Goal: Task Accomplishment & Management: Manage account settings

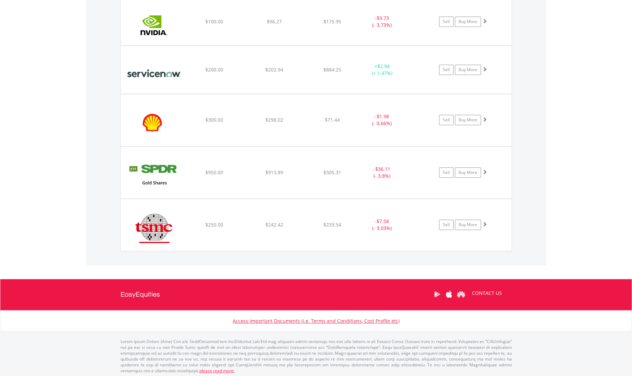
scroll to position [66, 131]
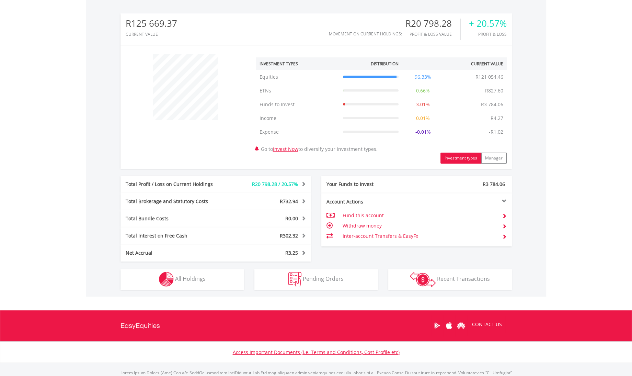
scroll to position [215, 0]
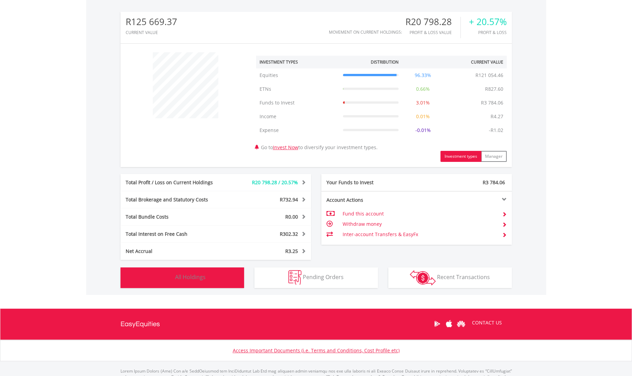
click at [183, 282] on button "Holdings All Holdings" at bounding box center [183, 277] width 124 height 21
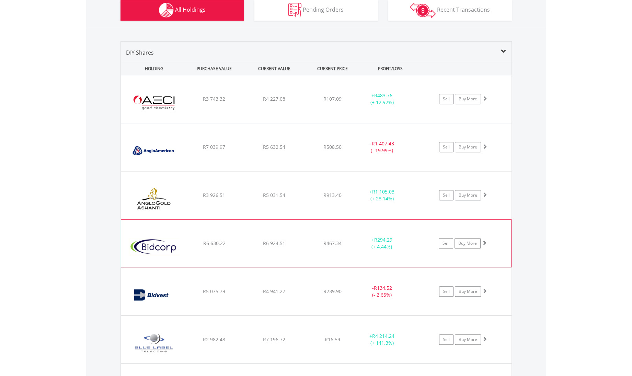
scroll to position [437, 0]
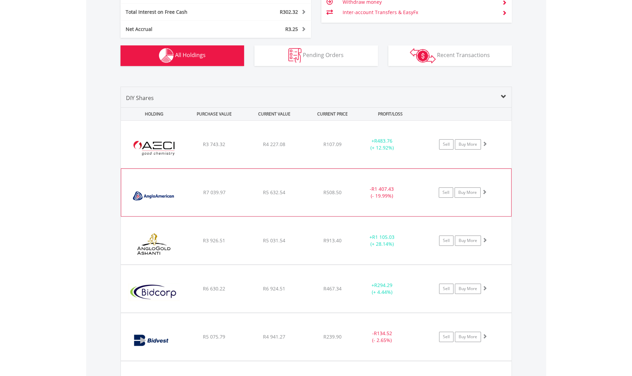
click at [485, 192] on span at bounding box center [484, 191] width 5 height 5
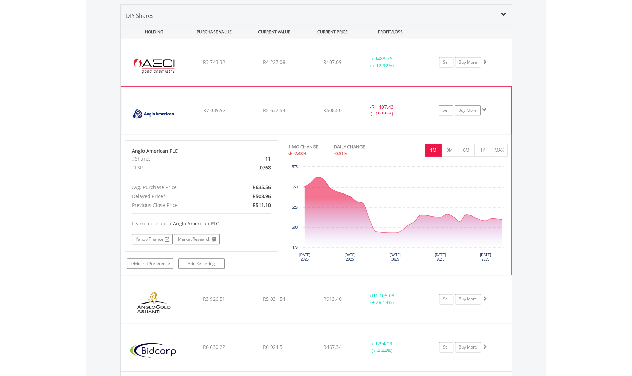
scroll to position [522, 0]
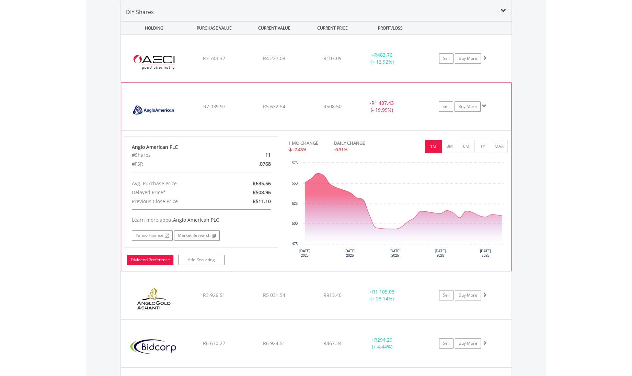
click at [143, 261] on link "Dividend Preference" at bounding box center [150, 259] width 46 height 10
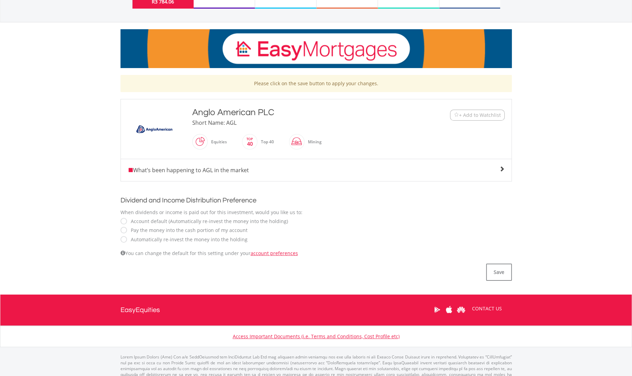
scroll to position [86, 0]
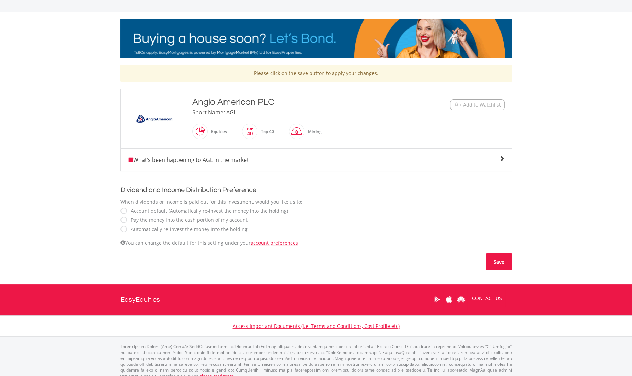
click at [498, 261] on button "Save" at bounding box center [499, 261] width 26 height 17
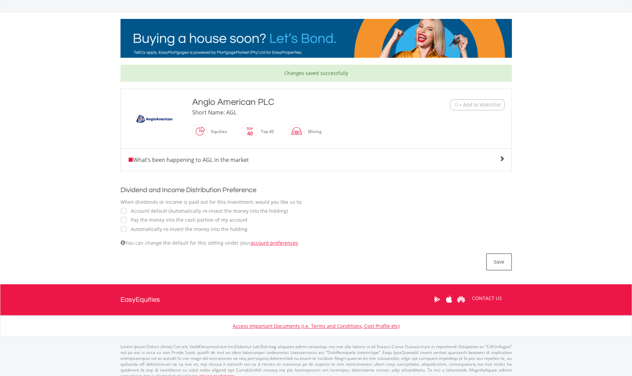
scroll to position [92, 0]
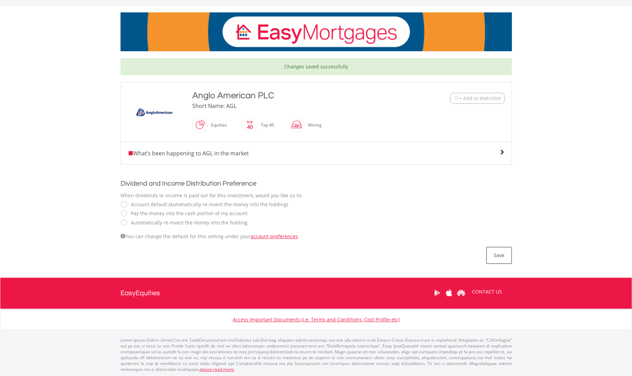
click at [499, 154] on span at bounding box center [501, 151] width 5 height 5
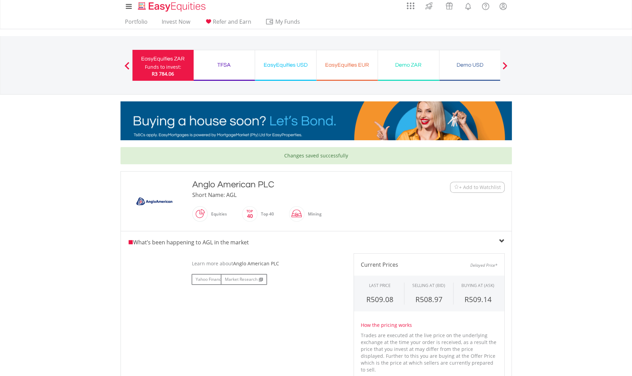
scroll to position [0, 0]
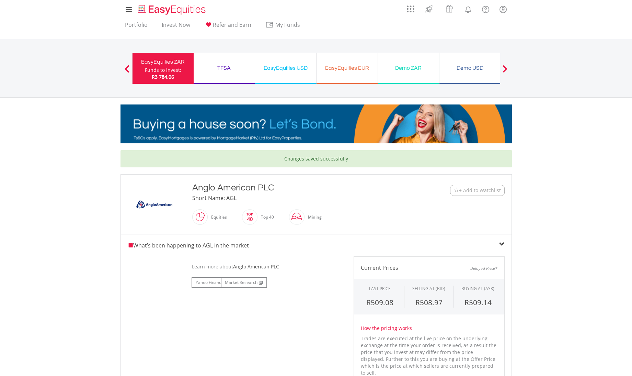
click at [299, 69] on div "EasyEquities USD" at bounding box center [285, 68] width 53 height 10
